Goal: Transaction & Acquisition: Purchase product/service

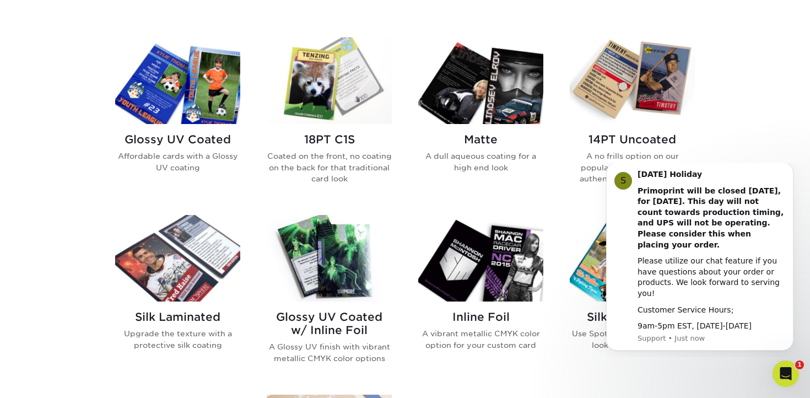
click at [223, 133] on h2 "Glossy UV Coated" at bounding box center [177, 139] width 125 height 13
click at [209, 118] on img at bounding box center [177, 80] width 125 height 87
click at [178, 139] on h2 "Glossy UV Coated" at bounding box center [177, 139] width 125 height 13
click at [186, 102] on img at bounding box center [177, 80] width 125 height 87
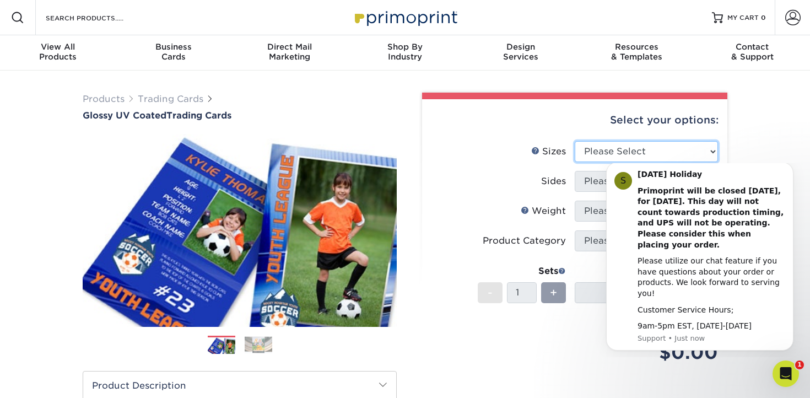
click at [656, 155] on select "Please Select 2.5" x 3.5"" at bounding box center [646, 151] width 143 height 21
select select "2.50x3.50"
click at [597, 181] on body "S Labor Day Holiday Primoprint will be closed Monday, September 1st, for Labor …" at bounding box center [700, 259] width 212 height 185
click at [790, 169] on icon "Dismiss notification" at bounding box center [790, 166] width 6 height 6
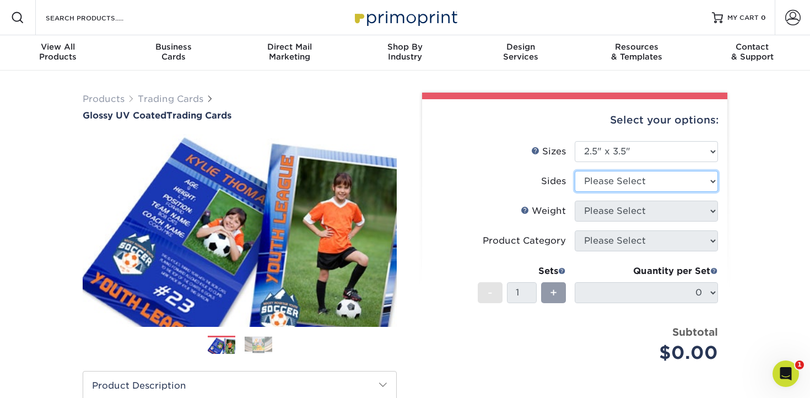
click at [665, 190] on select "Please Select Print Both Sides Print Front Only" at bounding box center [646, 181] width 143 height 21
select select "13abbda7-1d64-4f25-8bb2-c179b224825d"
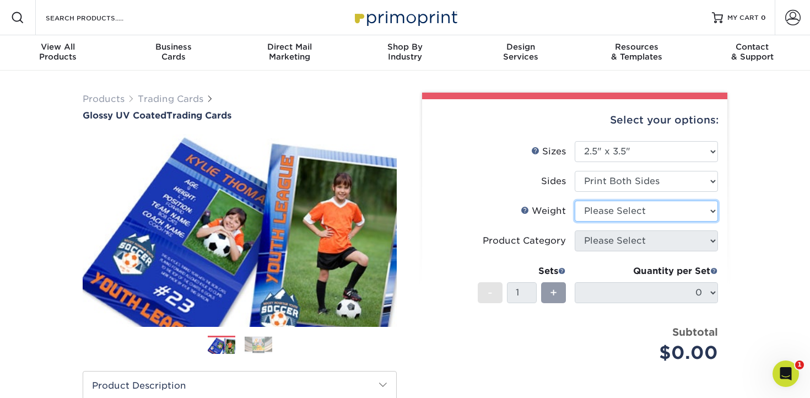
click at [634, 210] on select "Please Select 16PT 14PT 18PT C1S" at bounding box center [646, 211] width 143 height 21
select select "16PT"
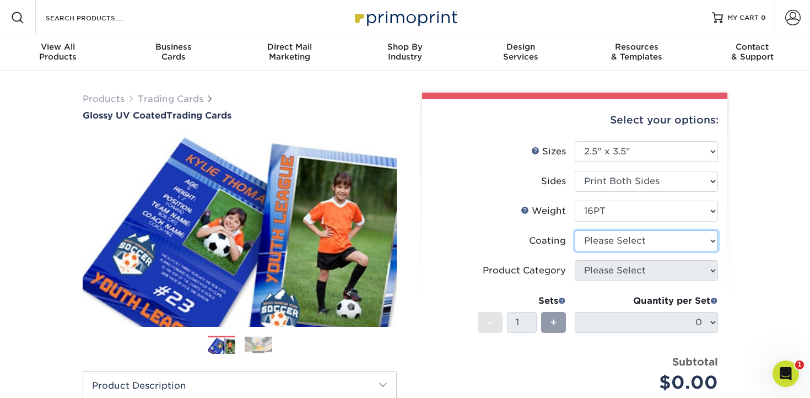
click at [639, 241] on select at bounding box center [646, 240] width 143 height 21
select select "1e8116af-acfc-44b1-83dc-8181aa338834"
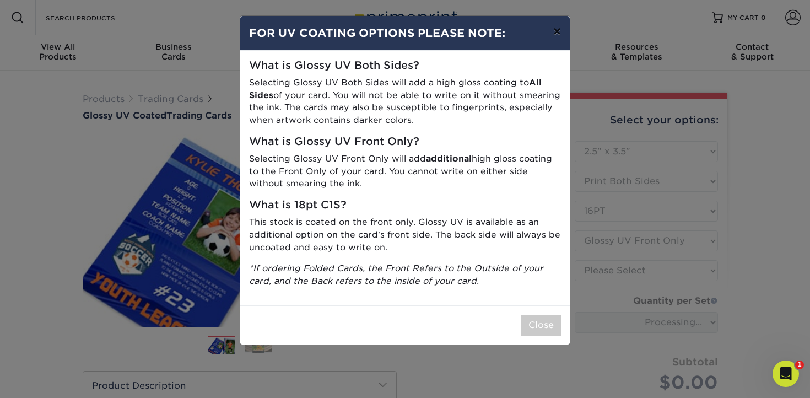
click at [556, 29] on button "×" at bounding box center [556, 31] width 25 height 31
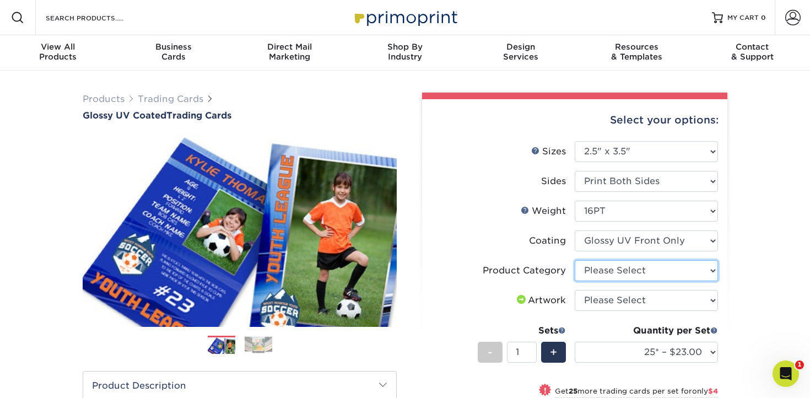
click at [650, 272] on select "Please Select Trading Cards" at bounding box center [646, 270] width 143 height 21
select select "c2f9bce9-36c2-409d-b101-c29d9d031e18"
click at [637, 300] on select "Please Select I will upload files I need a design - $100" at bounding box center [646, 300] width 143 height 21
select select "upload"
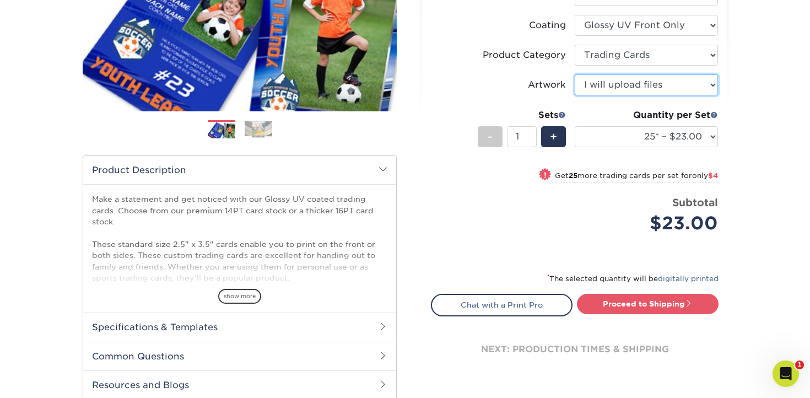
scroll to position [220, 0]
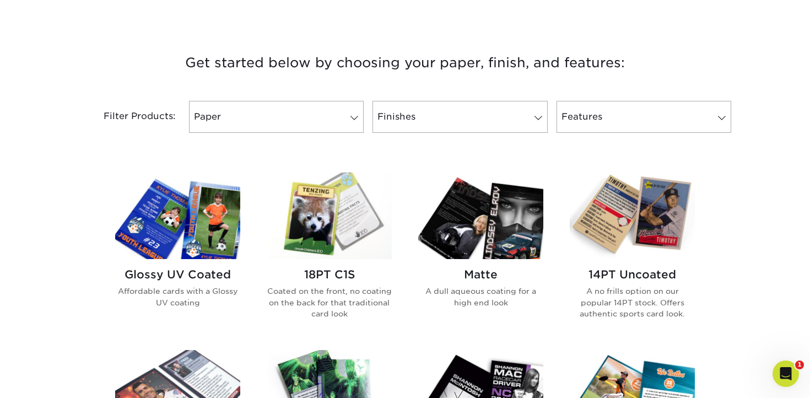
scroll to position [393, 0]
